Goal: Navigation & Orientation: Find specific page/section

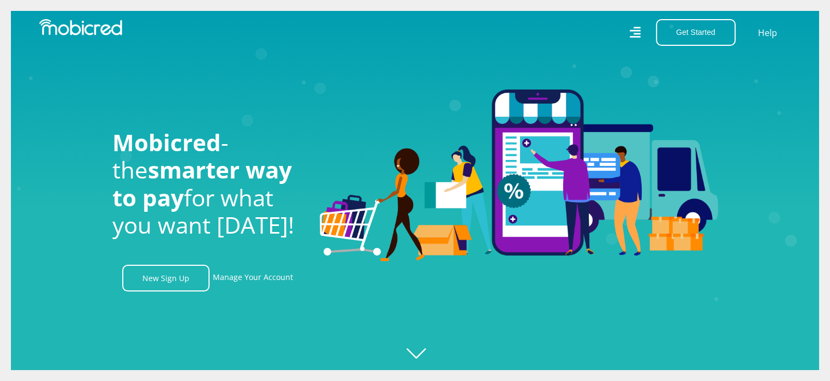
scroll to position [0, 2021]
click at [429, 356] on icon "Created with Raphaël 2.3.0" at bounding box center [426, 190] width 830 height 381
click at [423, 353] on icon "Created with [PERSON_NAME] 2.3.0" at bounding box center [426, 190] width 830 height 381
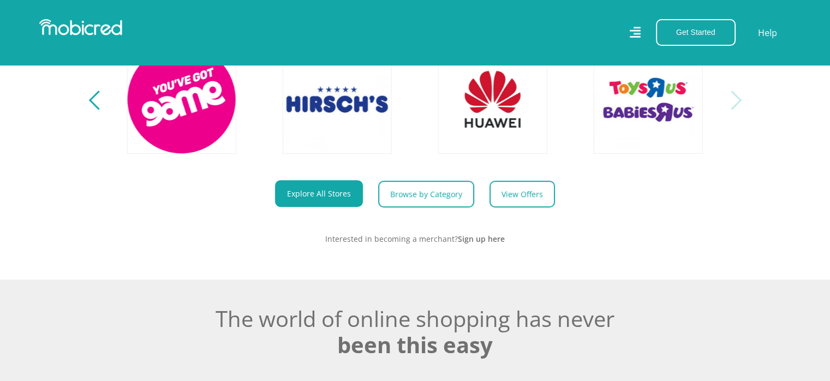
scroll to position [513, 0]
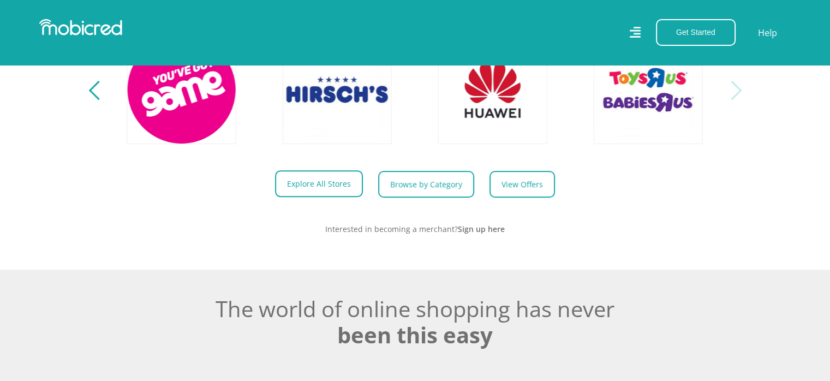
click at [327, 197] on link "Explore All Stores" at bounding box center [319, 183] width 88 height 27
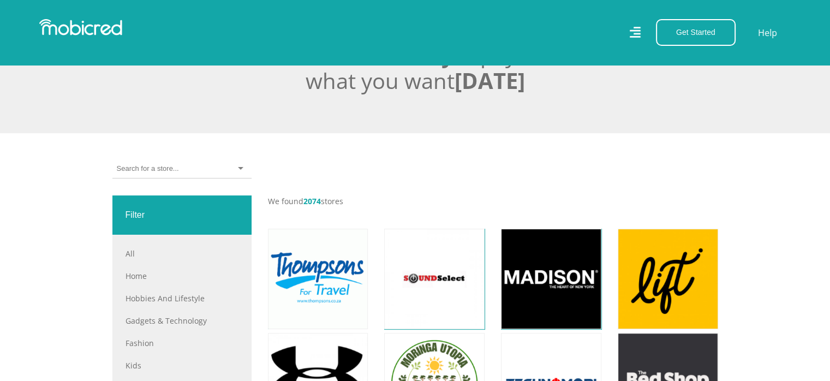
scroll to position [273, 0]
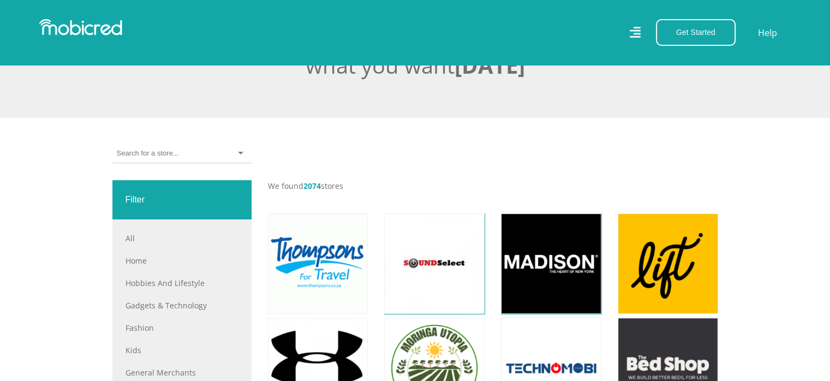
click at [166, 151] on input "select-one" at bounding box center [148, 153] width 62 height 10
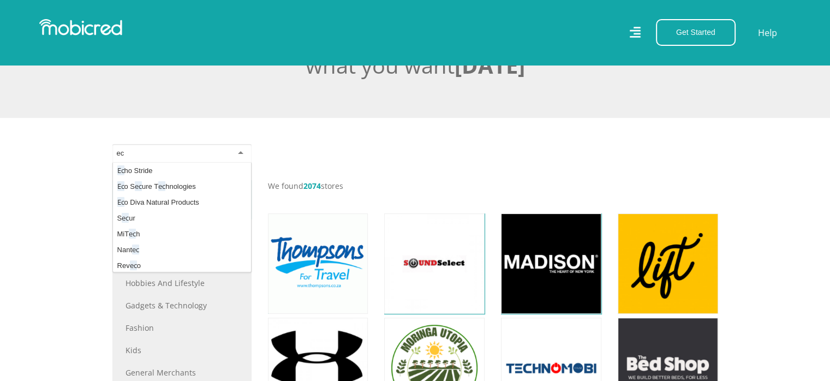
scroll to position [629, 0]
type input "ec"
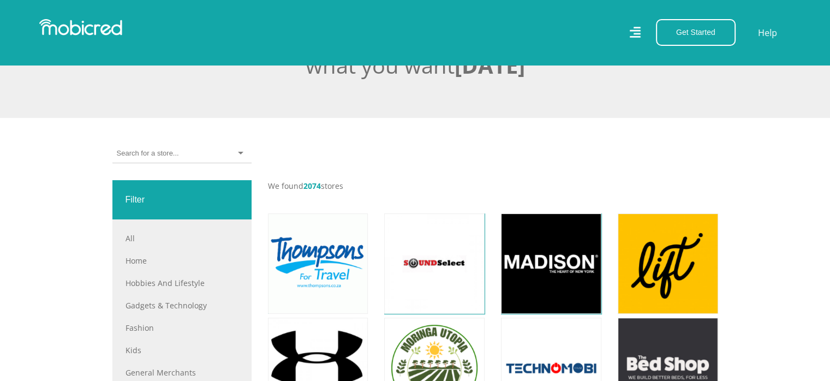
click at [198, 110] on section "The smarter way to pay for what you want today" at bounding box center [415, 59] width 830 height 118
click at [133, 154] on input "select-one" at bounding box center [148, 153] width 62 height 10
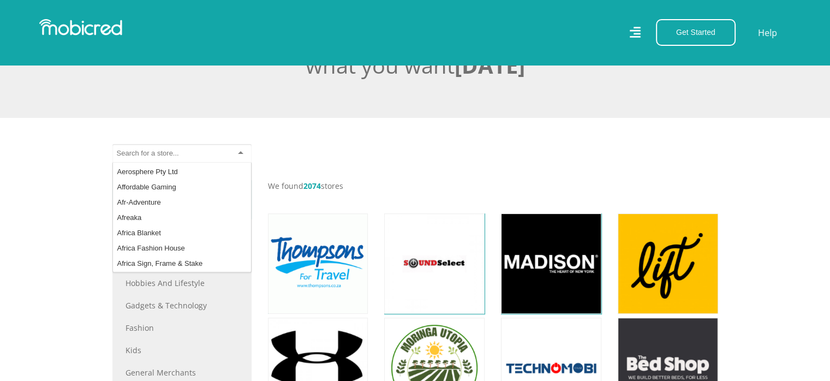
scroll to position [0, 0]
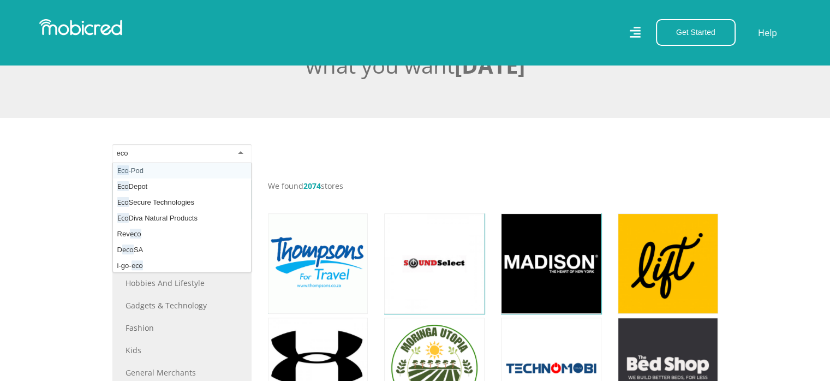
type input "econ"
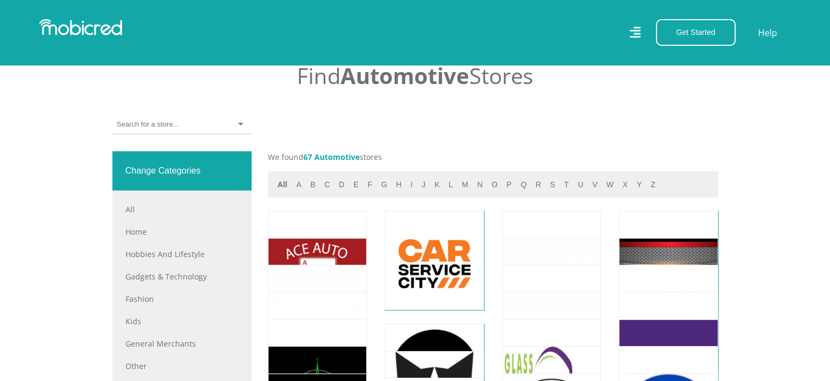
scroll to position [382, 0]
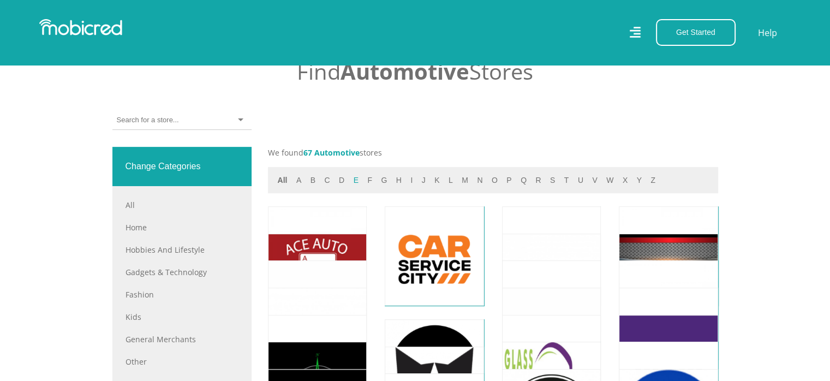
click at [354, 182] on button "e" at bounding box center [355, 180] width 11 height 13
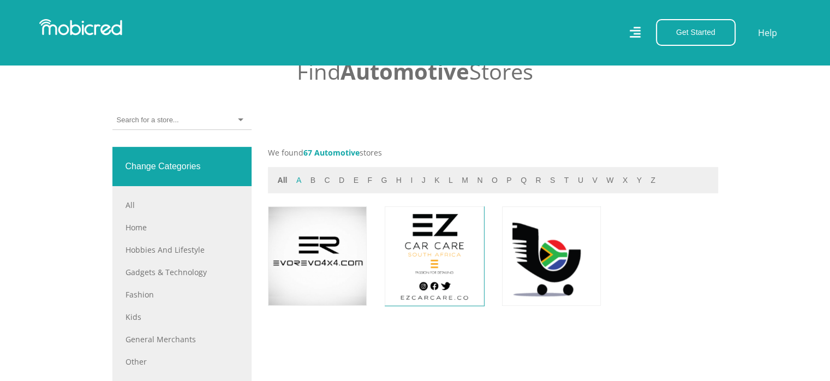
click at [296, 180] on button "a" at bounding box center [298, 180] width 11 height 13
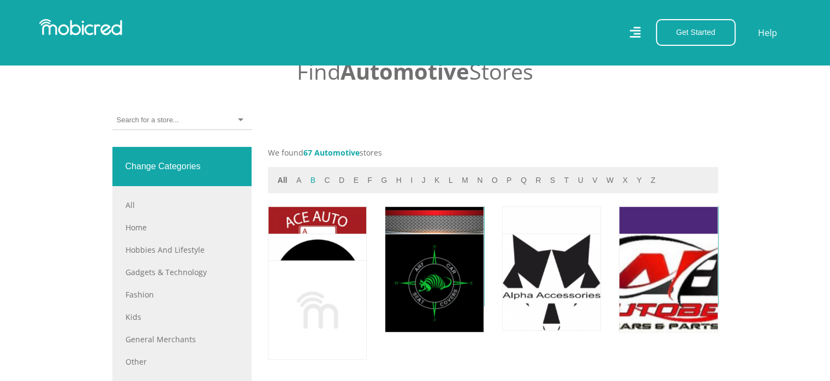
click at [310, 181] on button "b" at bounding box center [312, 180] width 11 height 13
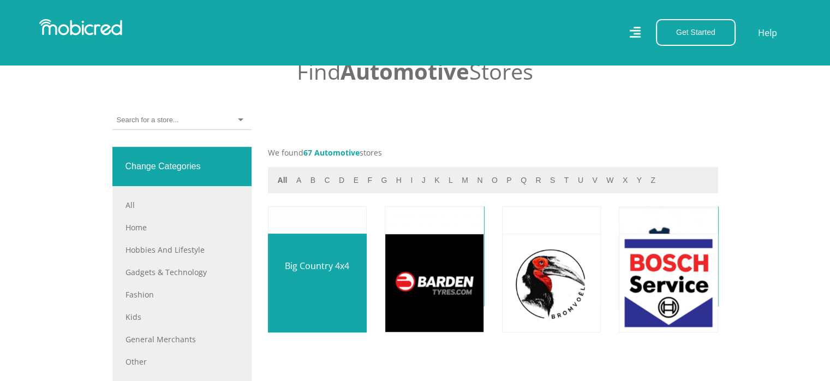
click at [306, 270] on link at bounding box center [317, 283] width 116 height 116
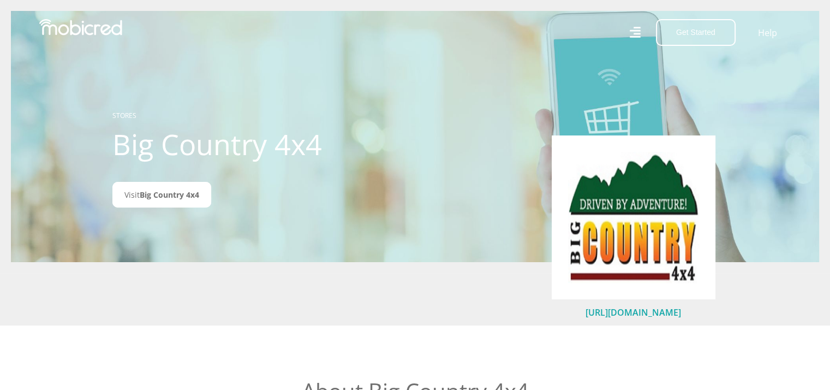
click at [625, 315] on link "http://www.bigcountry.co.za" at bounding box center [632, 312] width 95 height 12
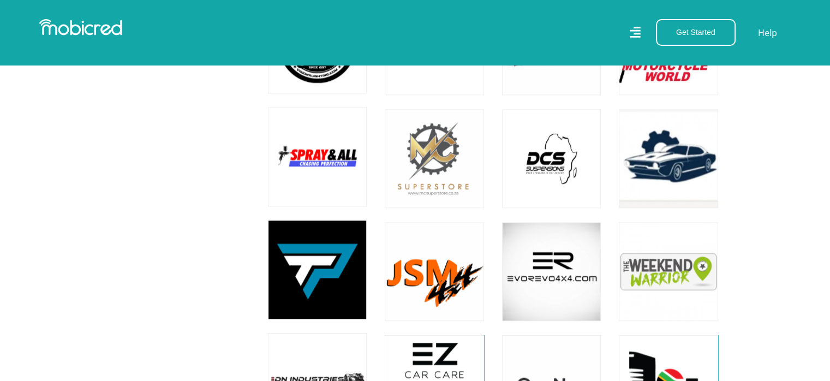
scroll to position [1255, 0]
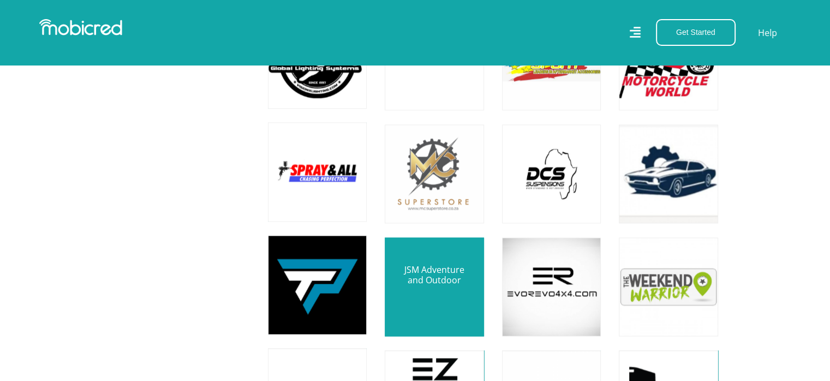
click at [447, 276] on link at bounding box center [434, 287] width 116 height 116
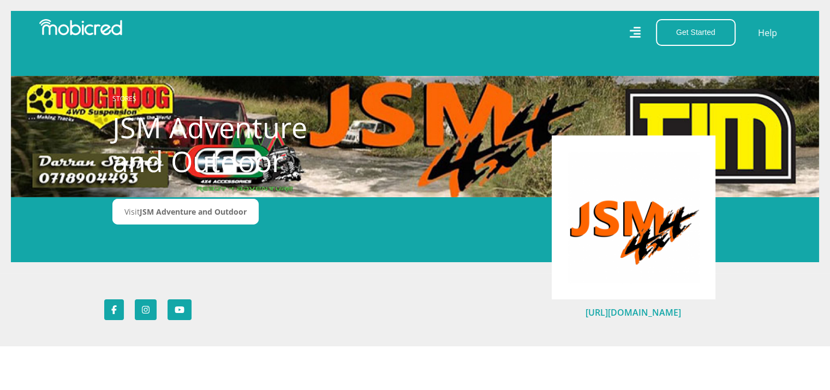
click at [631, 315] on link "[URL][DOMAIN_NAME]" at bounding box center [632, 312] width 95 height 12
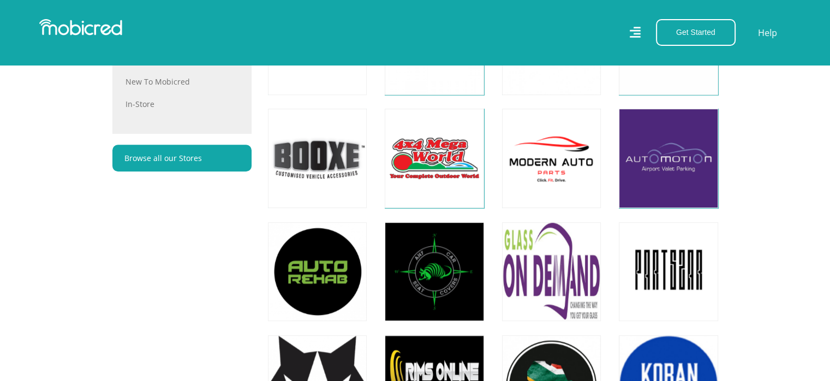
scroll to position [709, 0]
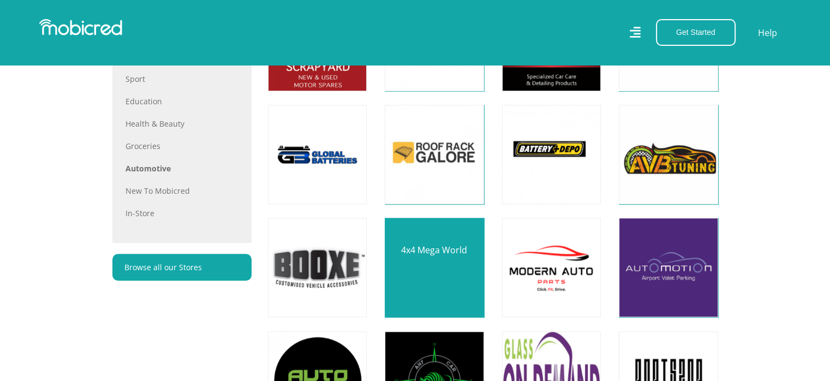
click at [463, 264] on link at bounding box center [434, 268] width 116 height 116
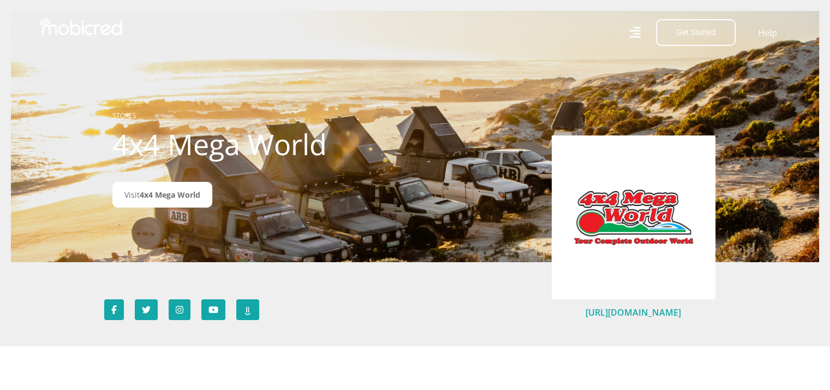
click at [643, 310] on link "[URL][DOMAIN_NAME]" at bounding box center [632, 312] width 95 height 12
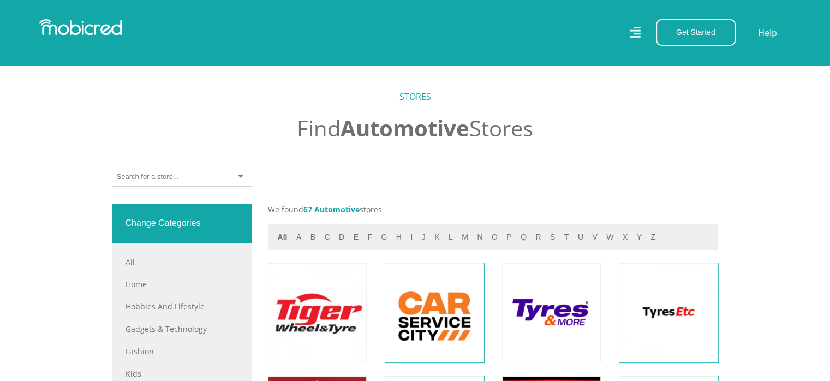
scroll to position [382, 0]
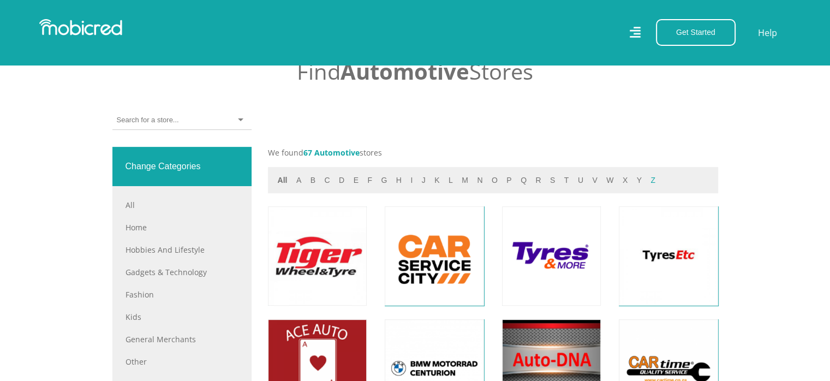
click at [647, 182] on button "z" at bounding box center [652, 180] width 11 height 13
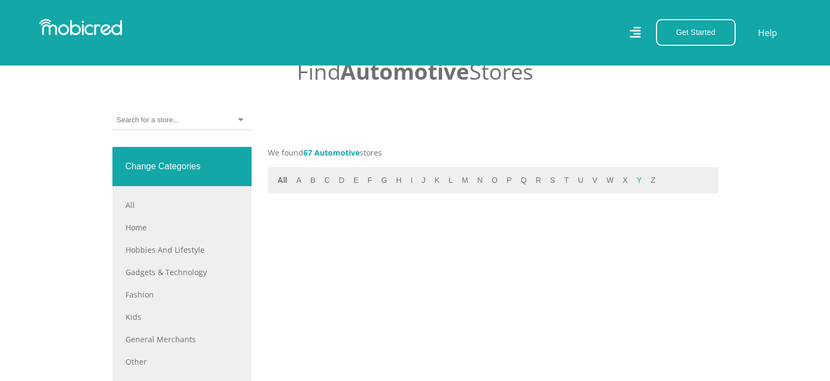
click at [633, 182] on button "y" at bounding box center [638, 180] width 11 height 13
click at [619, 181] on button "x" at bounding box center [624, 180] width 11 height 13
click at [603, 181] on button "w" at bounding box center [610, 180] width 14 height 13
click at [589, 180] on button "v" at bounding box center [594, 180] width 11 height 13
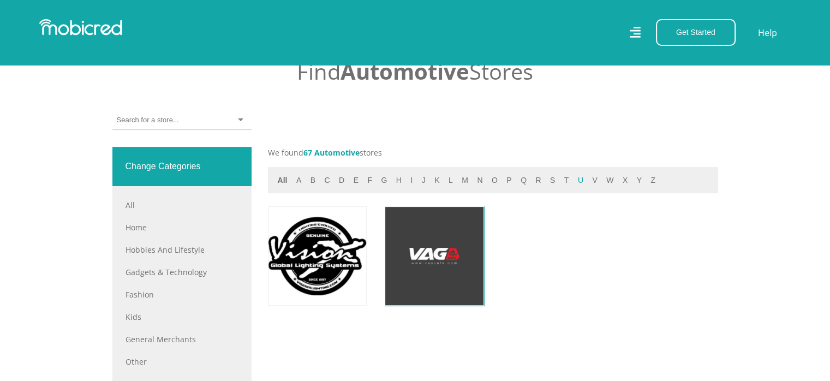
click at [574, 181] on button "u" at bounding box center [580, 180] width 12 height 13
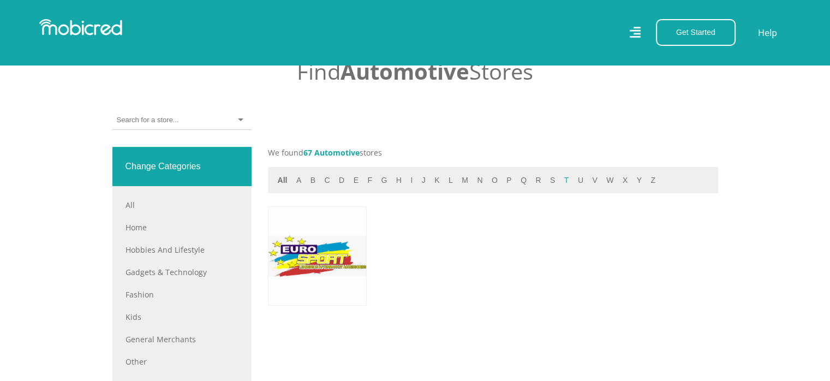
click at [561, 181] on button "t" at bounding box center [566, 180] width 11 height 13
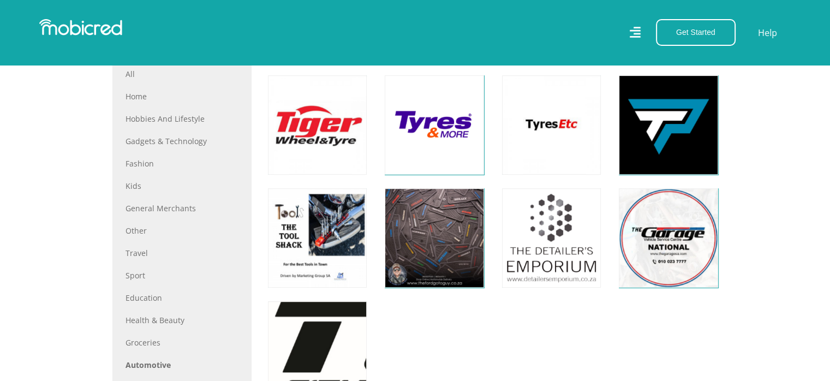
scroll to position [546, 0]
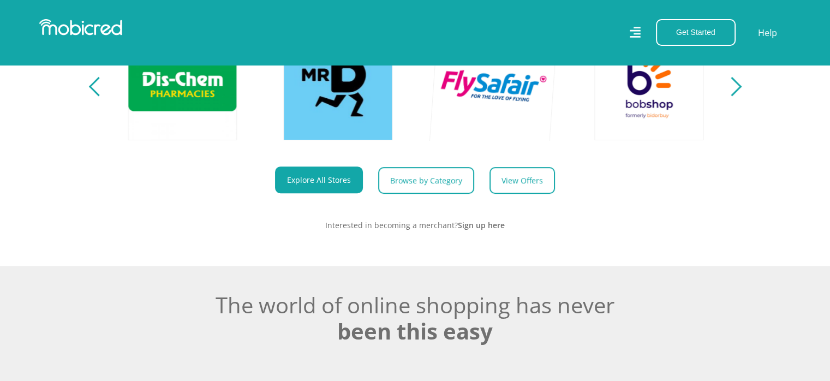
scroll to position [546, 0]
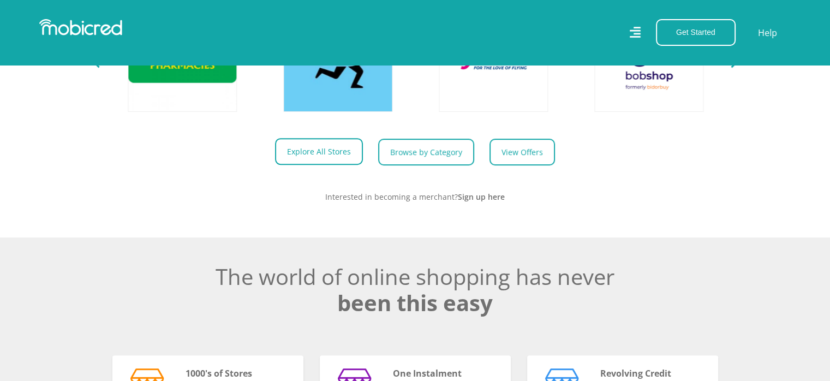
click at [314, 158] on link "Explore All Stores" at bounding box center [319, 151] width 88 height 27
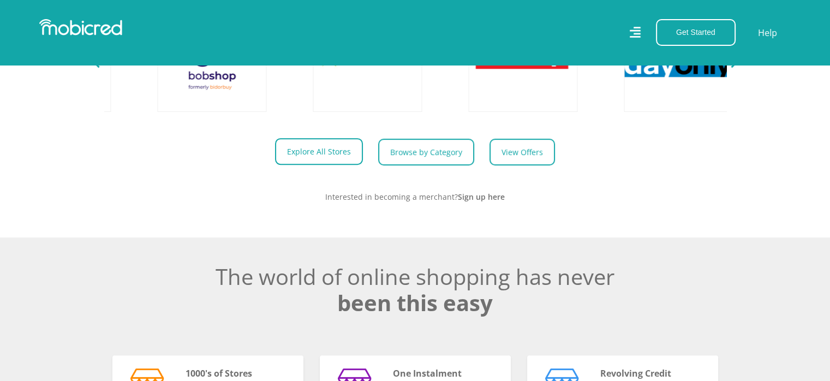
scroll to position [0, 2010]
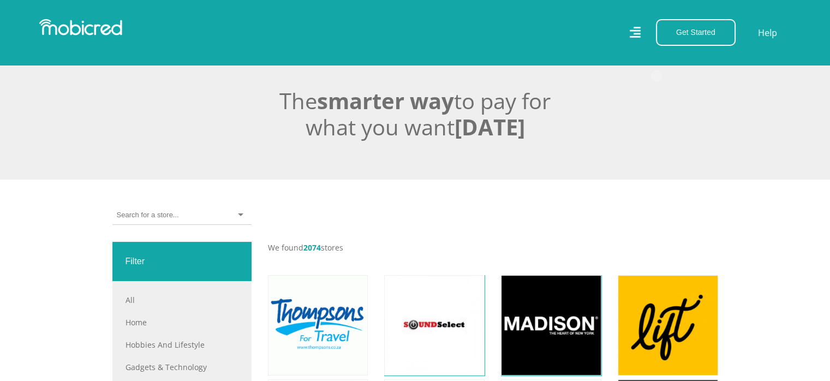
scroll to position [273, 0]
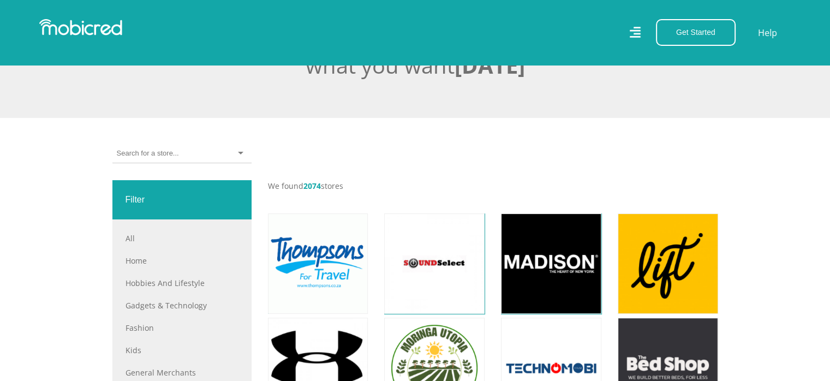
click at [153, 152] on input "select-one" at bounding box center [148, 153] width 62 height 10
type input "k"
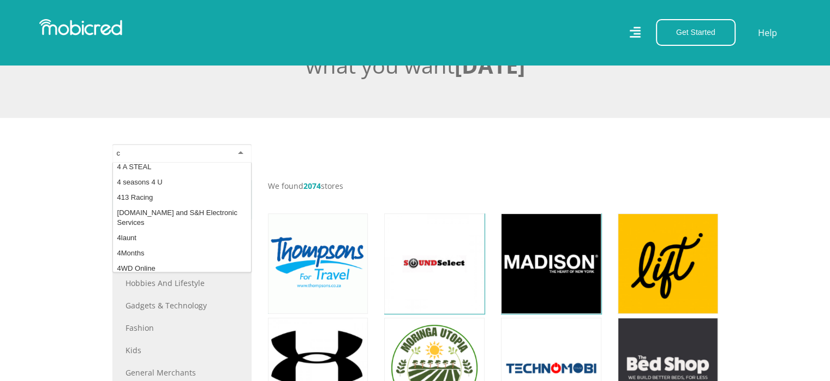
scroll to position [0, 0]
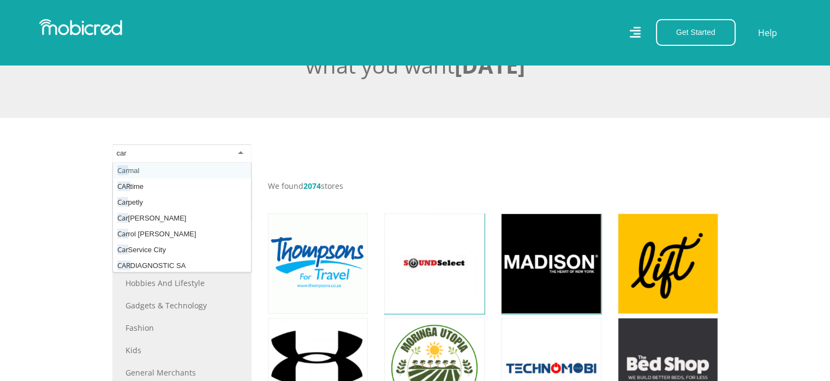
type input "cara"
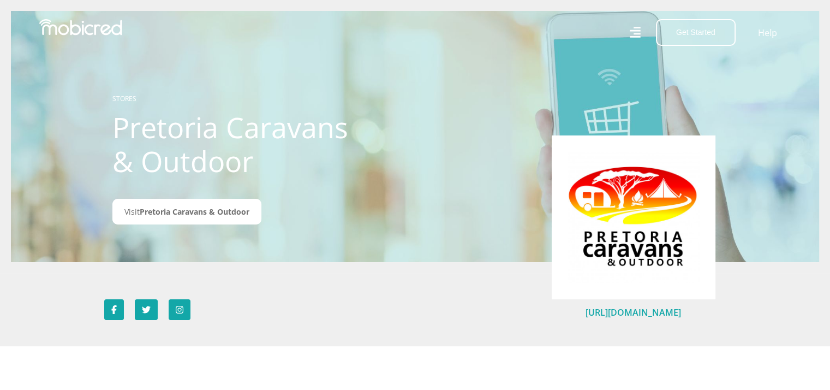
click at [637, 312] on link "[URL][DOMAIN_NAME]" at bounding box center [632, 312] width 95 height 12
